Goal: Register for event/course

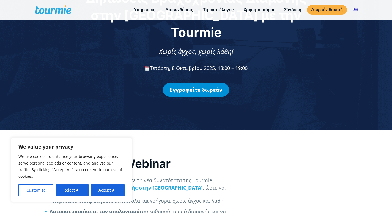
click at [189, 84] on link "Εγγραφείτε δωρεάν" at bounding box center [196, 90] width 66 height 14
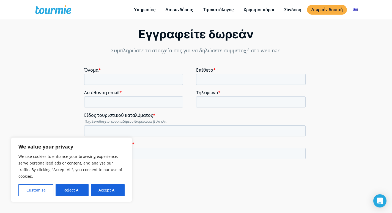
scroll to position [417, 0]
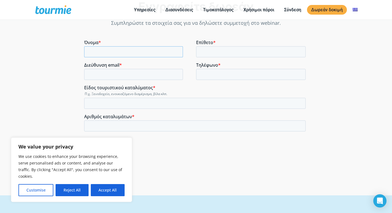
click at [135, 52] on input "Όνομα *" at bounding box center [133, 51] width 99 height 11
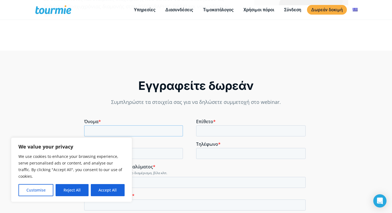
scroll to position [338, 0]
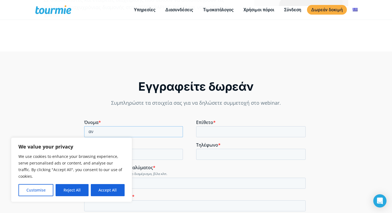
type input "α"
type input "[PERSON_NAME]"
click at [232, 132] on input "Επίθετο *" at bounding box center [251, 131] width 110 height 11
type input "ΒΕΡΒΑΙΝΙΩΤΗΣ"
click at [336, 120] on div "Εγγραφείτε δωρεάν Συμπληρώστε τα στοιχεία σας για να δηλώσετε συμμετοχή στο web…" at bounding box center [196, 162] width 392 height 223
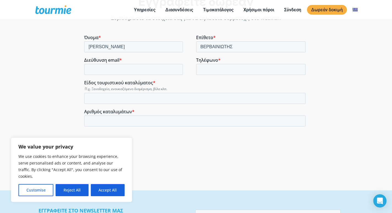
scroll to position [426, 0]
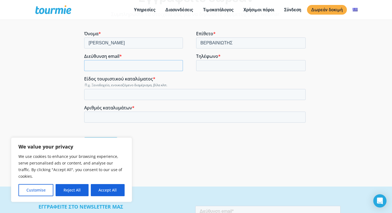
click at [148, 65] on input "Διεύθυνση email *" at bounding box center [133, 65] width 99 height 11
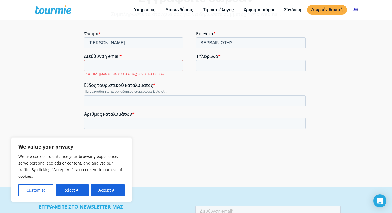
click at [209, 81] on form "Όνομα * [PERSON_NAME] * ΒΕΡΒΑΙΝΙΩΤΗΣ Διεύθυνση email * Συμπληρώστε αυτό το υποχ…" at bounding box center [196, 95] width 224 height 129
click at [135, 65] on input "Διεύθυνση email *" at bounding box center [133, 65] width 99 height 11
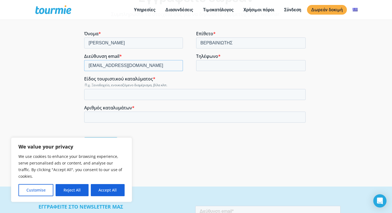
type input "[EMAIL_ADDRESS][DOMAIN_NAME]"
click at [206, 65] on input "Τηλέφωνο *" at bounding box center [251, 65] width 110 height 11
type input "6944630628"
click at [210, 76] on label "Είδος τουριστικού καταλύματος *" at bounding box center [196, 79] width 224 height 6
click at [210, 89] on input "Είδος τουριστικού καταλύματος *" at bounding box center [194, 94] width 221 height 11
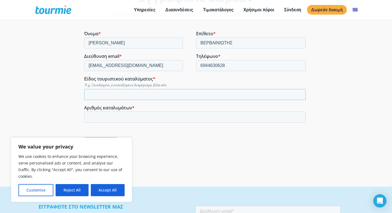
click at [146, 94] on input "Είδος τουριστικού καταλύματος *" at bounding box center [194, 94] width 221 height 11
type input "e"
type input "ενοικιαζομενο δια,ερισμα"
click at [100, 115] on input "Αριθμός καταλυμάτων *" at bounding box center [194, 116] width 221 height 11
click at [298, 117] on input "-1" at bounding box center [194, 116] width 221 height 11
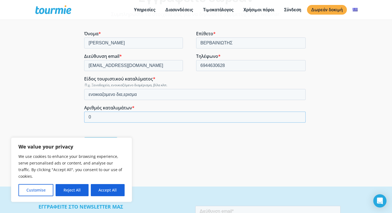
click at [300, 116] on input "0" at bounding box center [194, 116] width 221 height 11
type input "1"
click at [300, 116] on input "1" at bounding box center [194, 116] width 221 height 11
click at [268, 148] on div "Εγγραφή" at bounding box center [196, 142] width 224 height 21
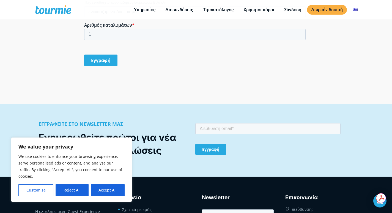
scroll to position [0, 0]
click at [79, 187] on button "Reject All" at bounding box center [72, 190] width 33 height 12
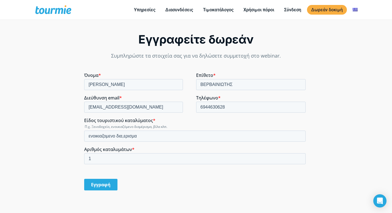
scroll to position [395, 0]
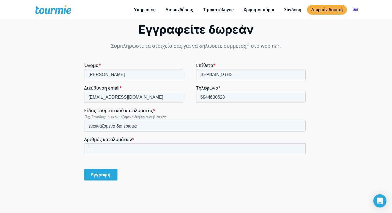
click at [106, 174] on input "Εγγραφή" at bounding box center [100, 175] width 33 height 12
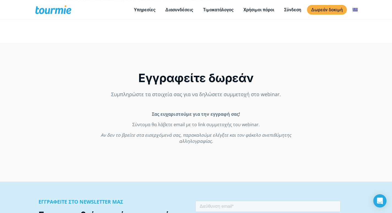
scroll to position [312, 0]
